Goal: Task Accomplishment & Management: Complete application form

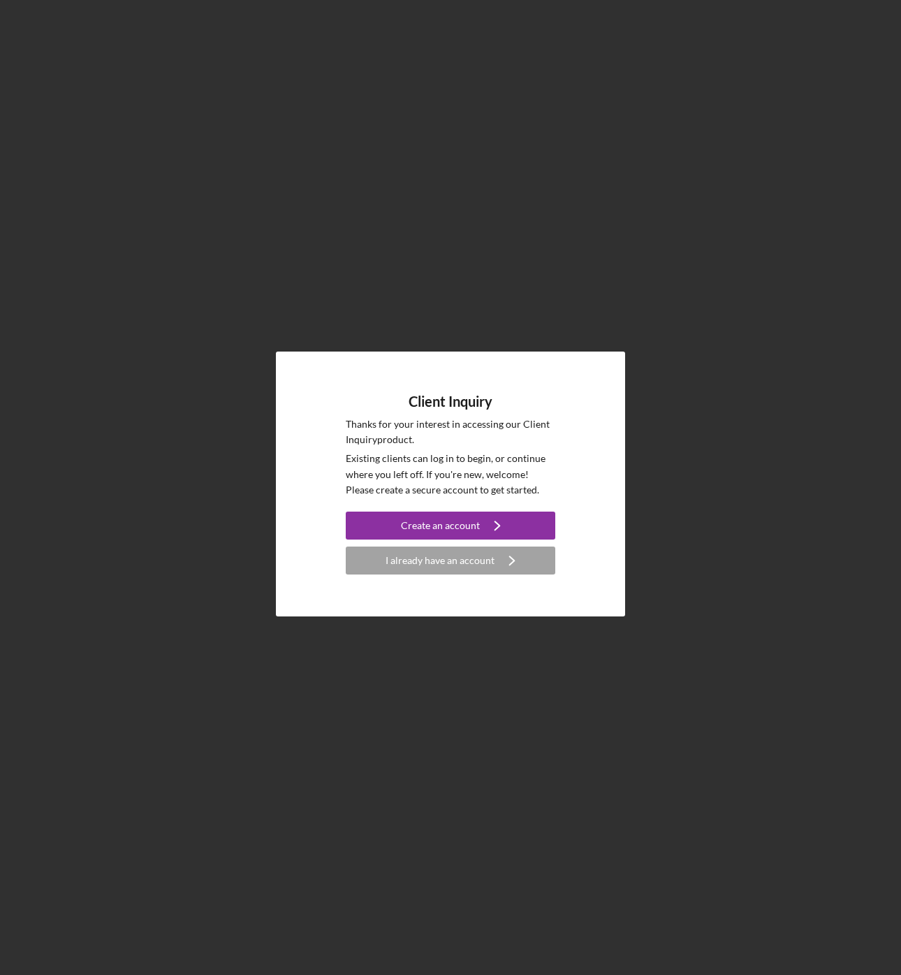
click at [523, 264] on div "Client Inquiry Thanks for your interest in accessing our Client Inquiry product…" at bounding box center [450, 484] width 887 height 968
